Goal: Information Seeking & Learning: Obtain resource

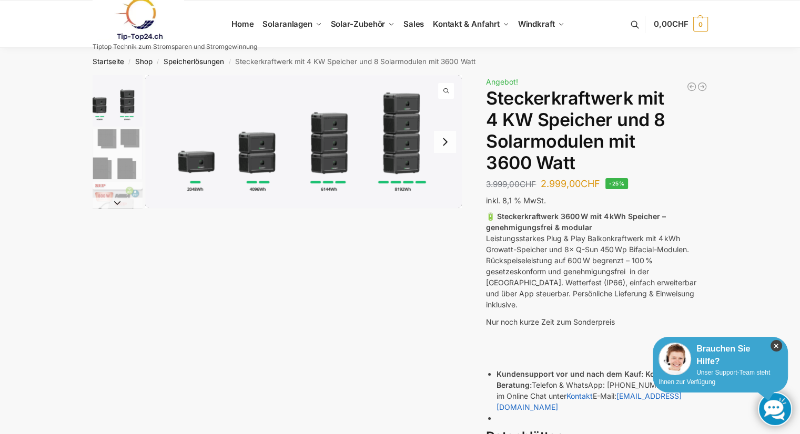
click at [776, 343] on icon "×" at bounding box center [776, 346] width 12 height 12
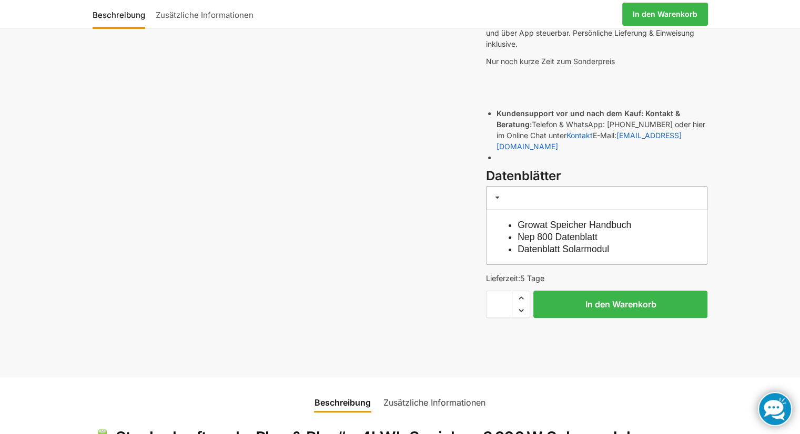
scroll to position [263, 0]
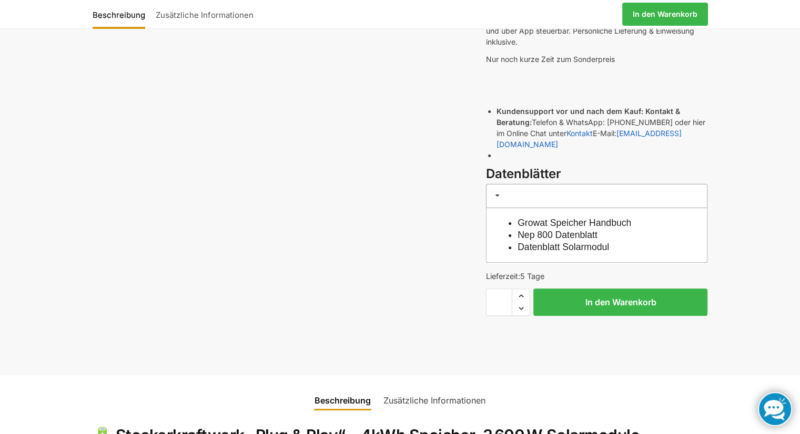
click at [586, 242] on link "Datenblatt Solarmodul" at bounding box center [562, 247] width 91 height 11
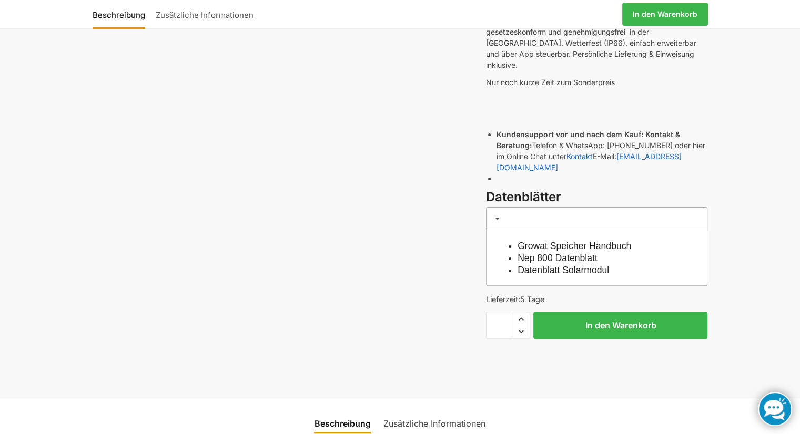
click at [563, 253] on link "Nep 800 Datenblatt" at bounding box center [557, 258] width 80 height 11
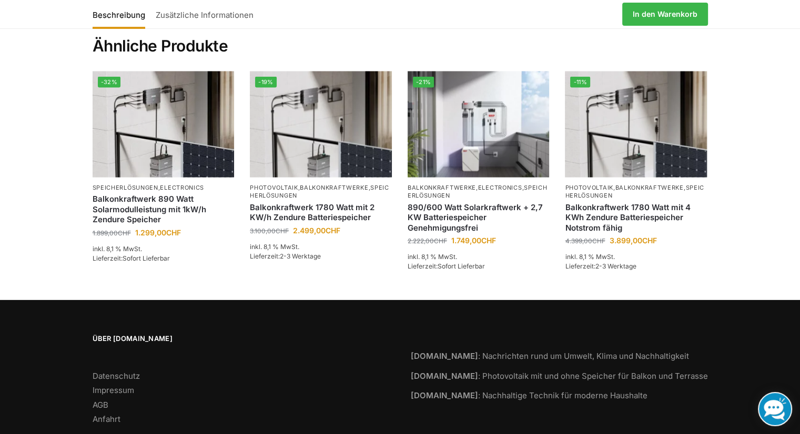
scroll to position [1927, 0]
